Goal: Check status: Check status

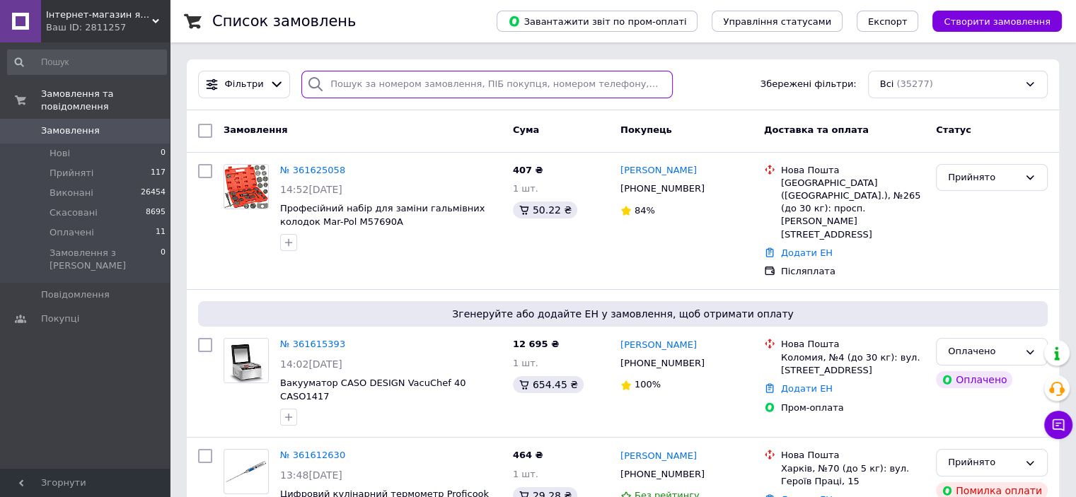
click at [404, 84] on input "search" at bounding box center [486, 85] width 371 height 28
paste input "360739173UA"
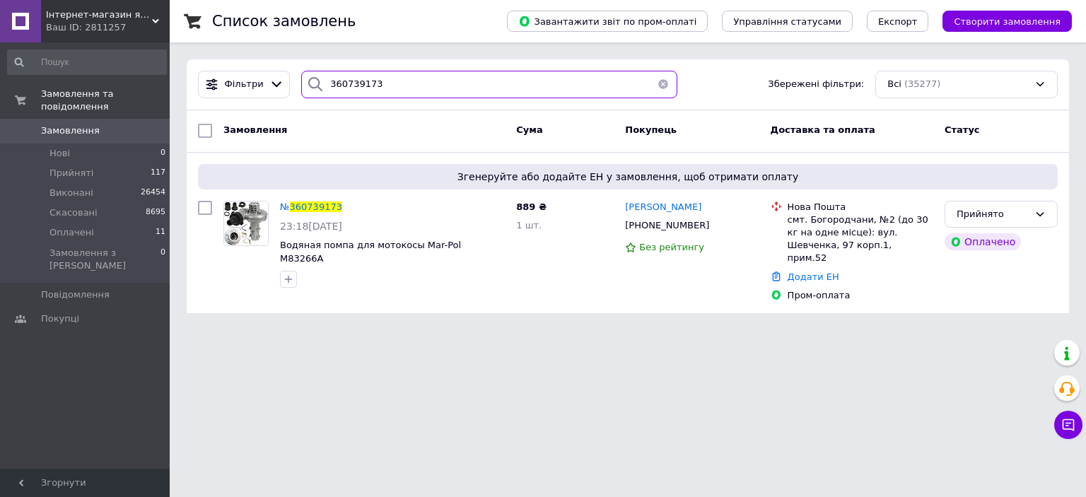
type input "360739173"
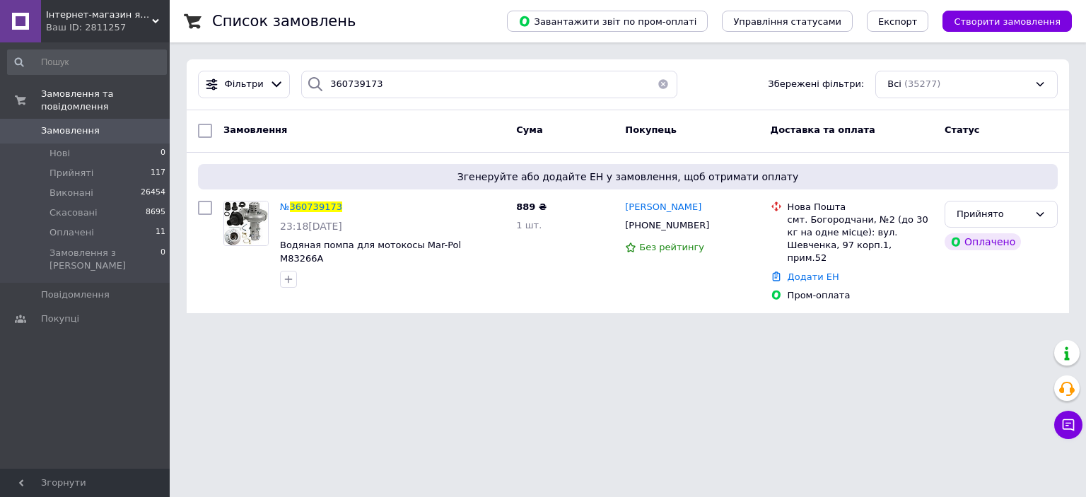
click at [88, 17] on span "Інтернет-магазин якісних інструментів ''VERFO''" at bounding box center [99, 14] width 106 height 13
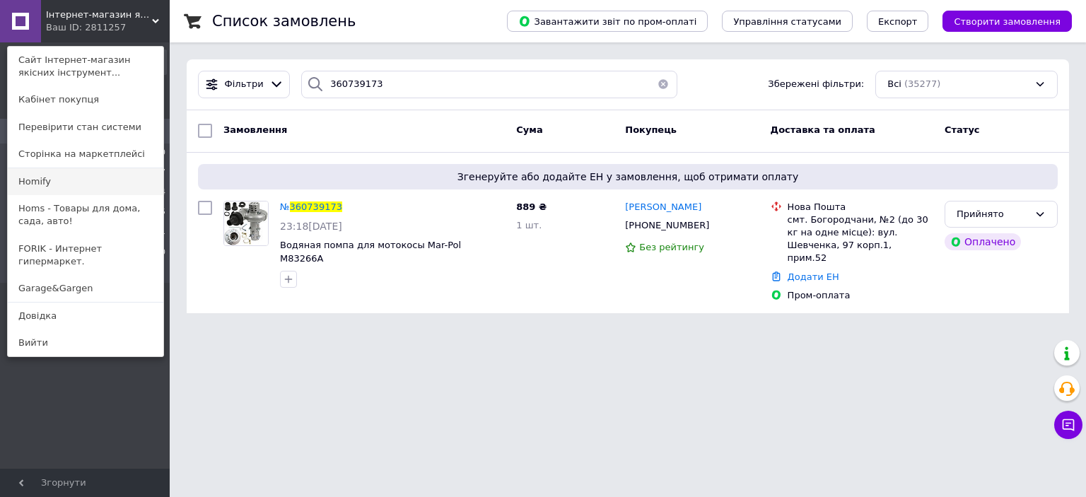
click at [67, 177] on link "Homify" at bounding box center [86, 181] width 156 height 27
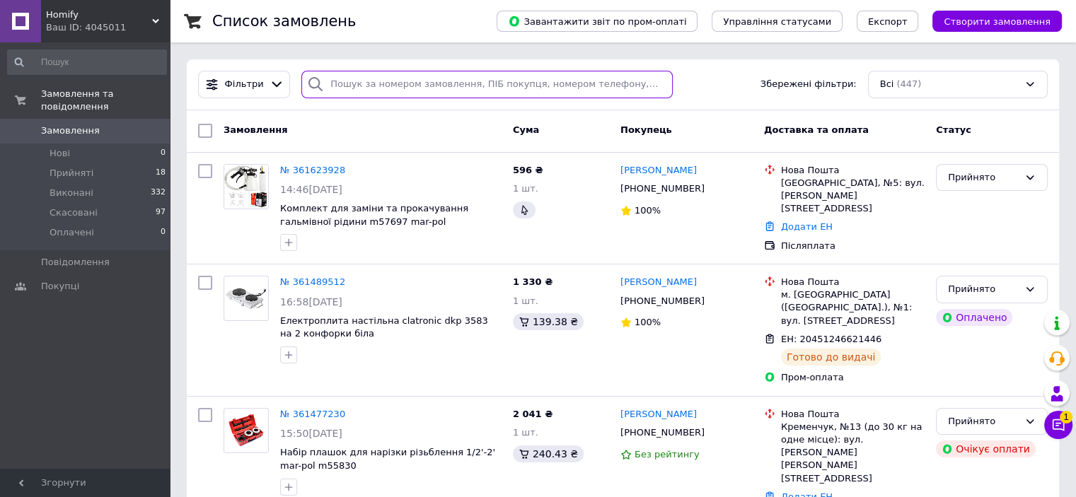
paste input "360897753UA"
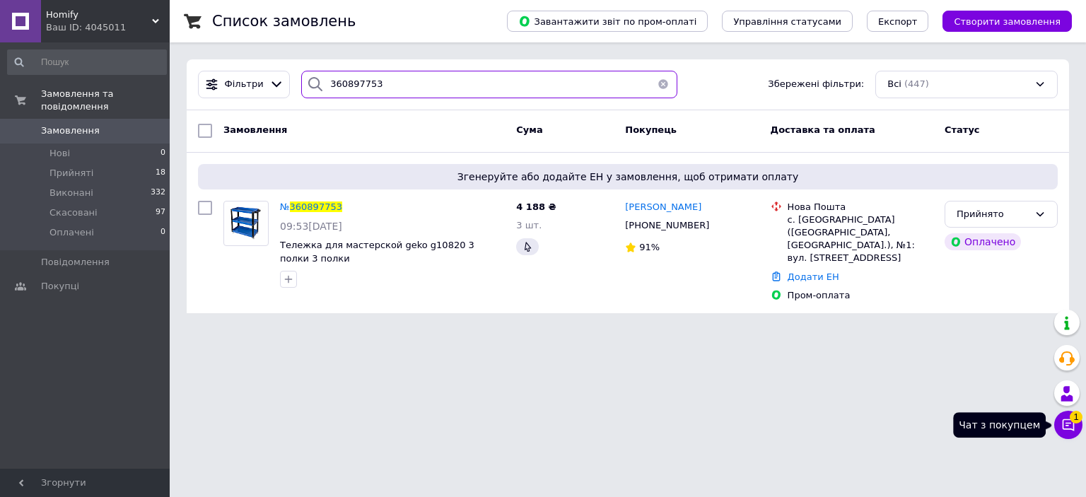
type input "360897753"
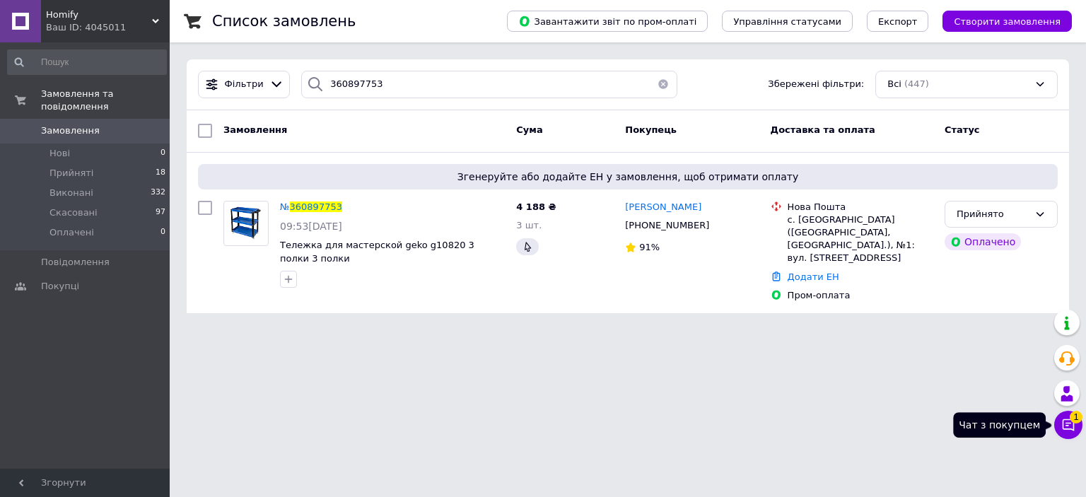
click at [1071, 426] on icon at bounding box center [1068, 425] width 14 height 14
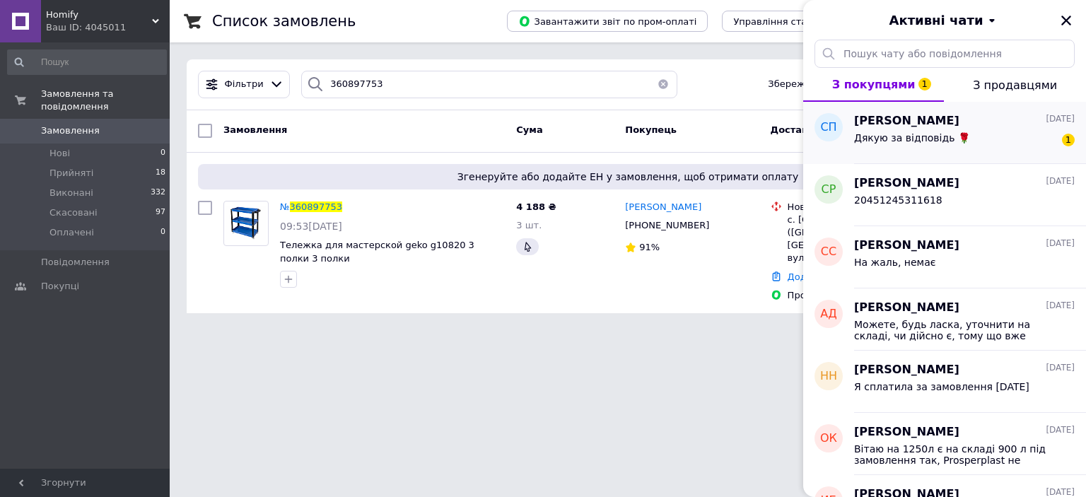
click at [981, 138] on div "Дякую за відповідь 🌹 1" at bounding box center [964, 140] width 221 height 23
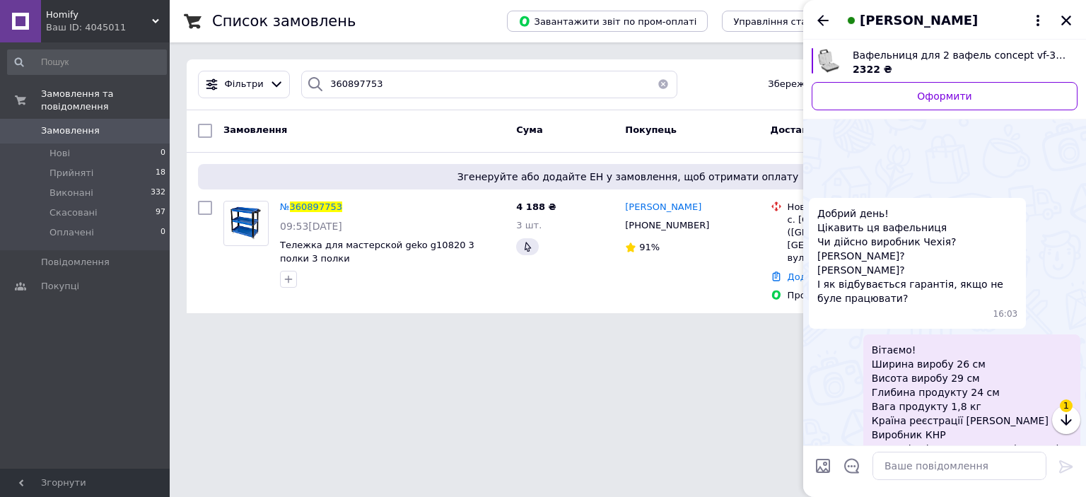
scroll to position [117, 0]
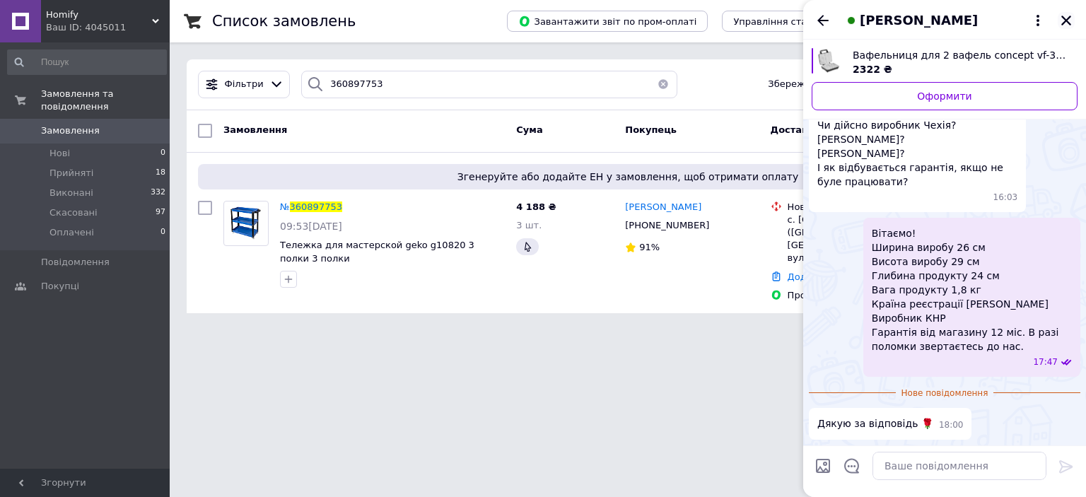
click at [1062, 22] on icon "Закрити" at bounding box center [1066, 20] width 13 height 13
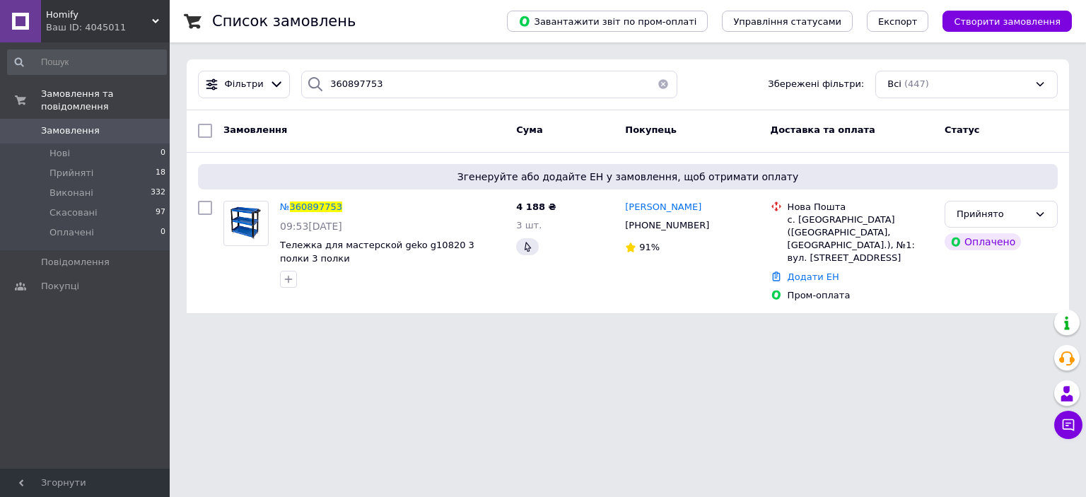
click at [83, 19] on span "Homify" at bounding box center [99, 14] width 106 height 13
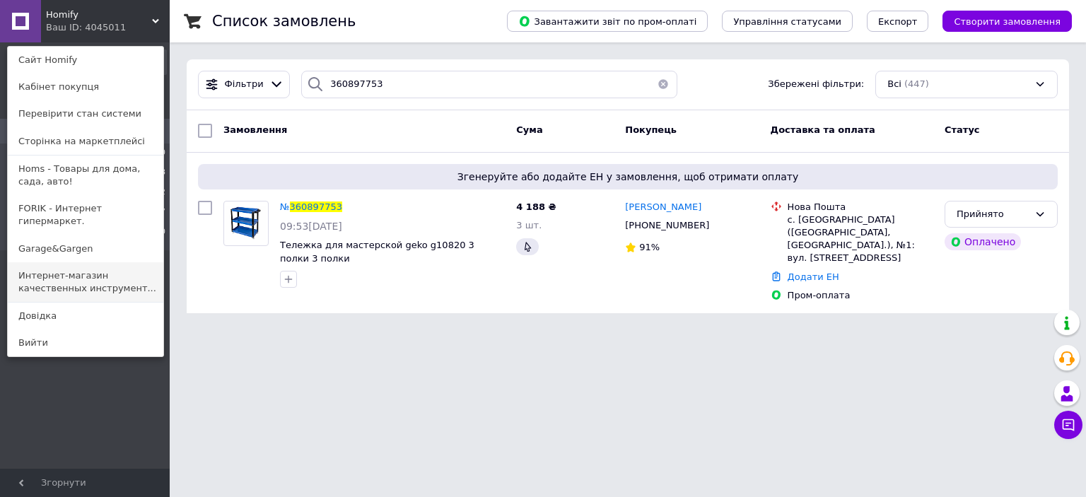
click at [70, 262] on link "Интернет-магазин качественных инструмент..." at bounding box center [86, 282] width 156 height 40
